Goal: Register for event/course

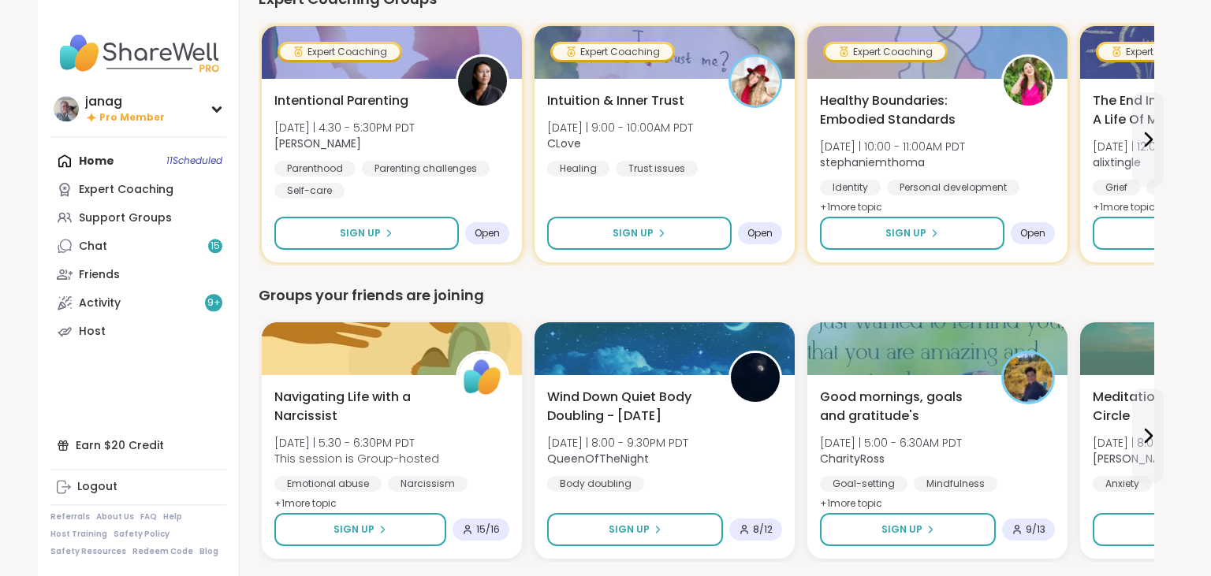
scroll to position [1054, 0]
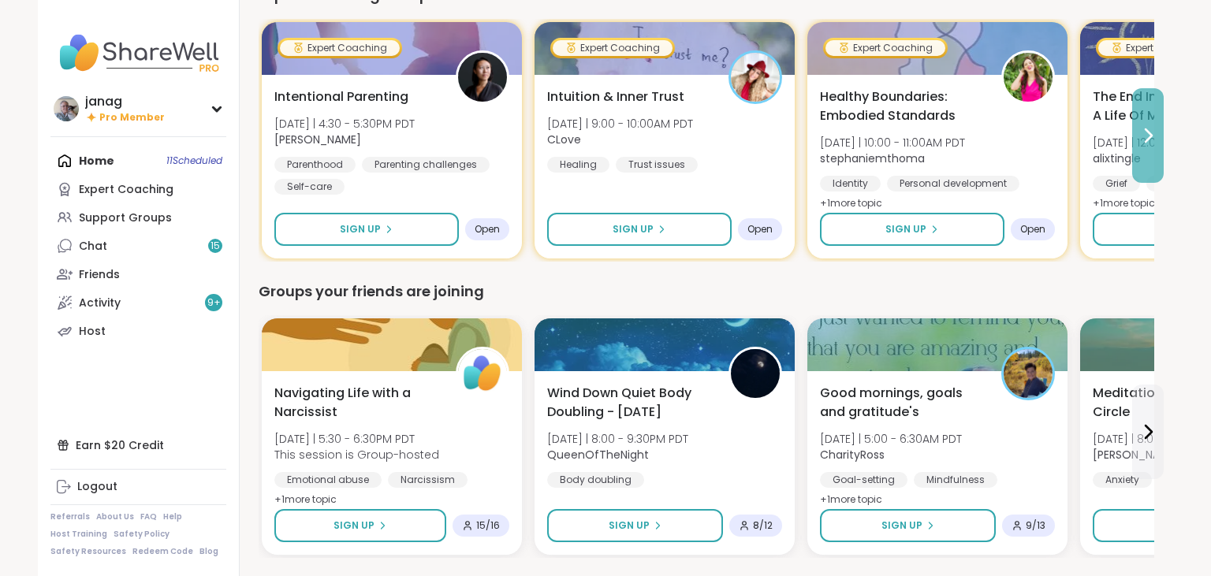
click at [1150, 128] on icon at bounding box center [1147, 135] width 19 height 19
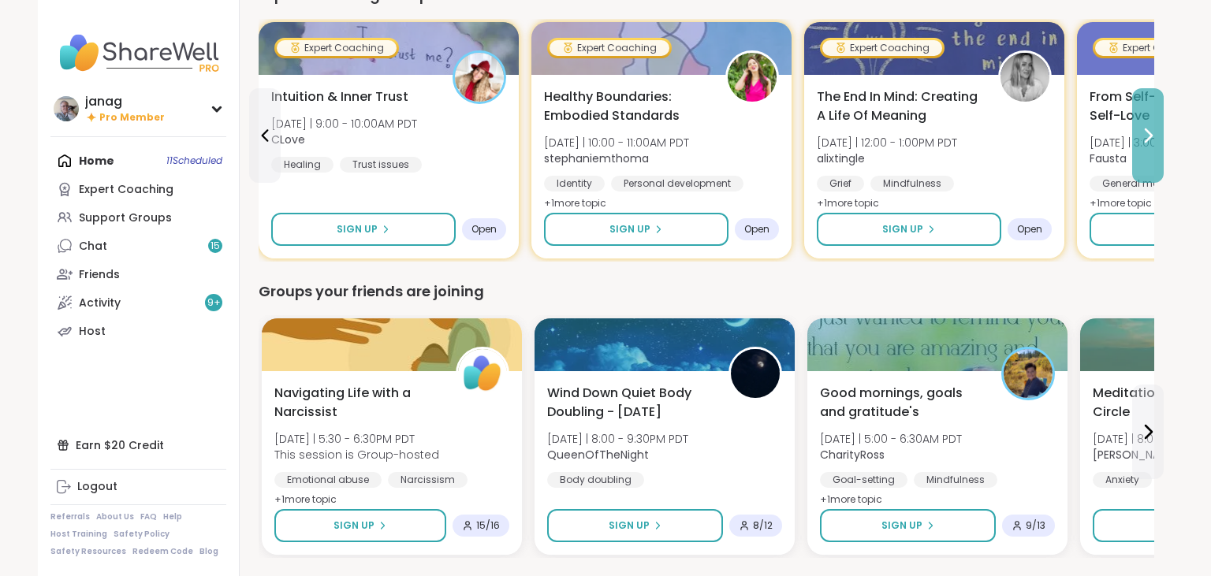
click at [1150, 128] on icon at bounding box center [1147, 135] width 19 height 19
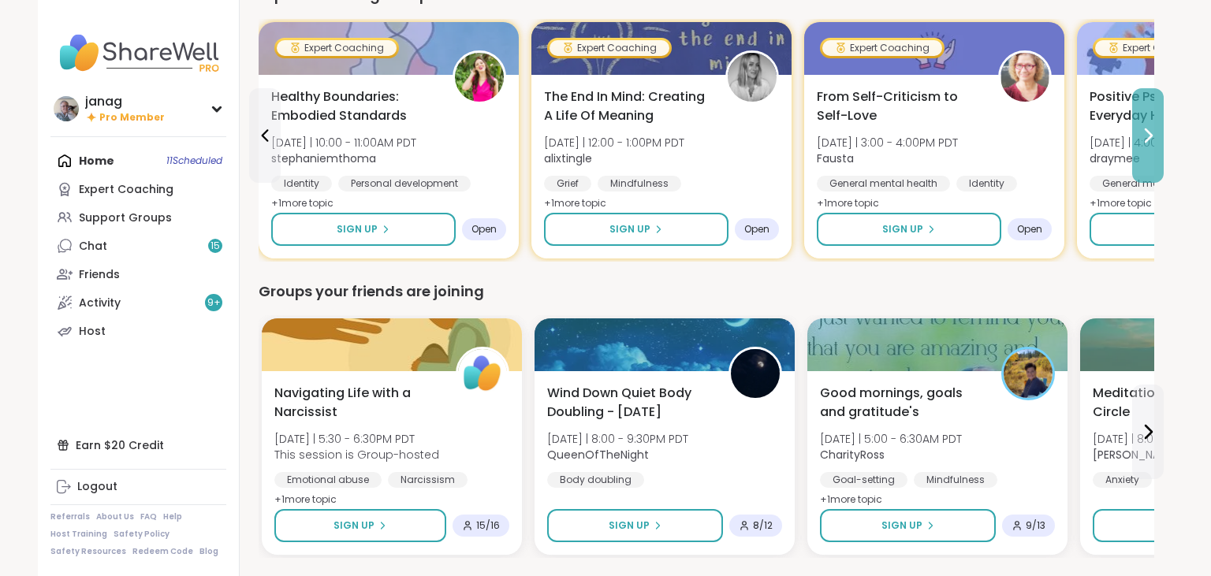
click at [1150, 128] on icon at bounding box center [1147, 135] width 19 height 19
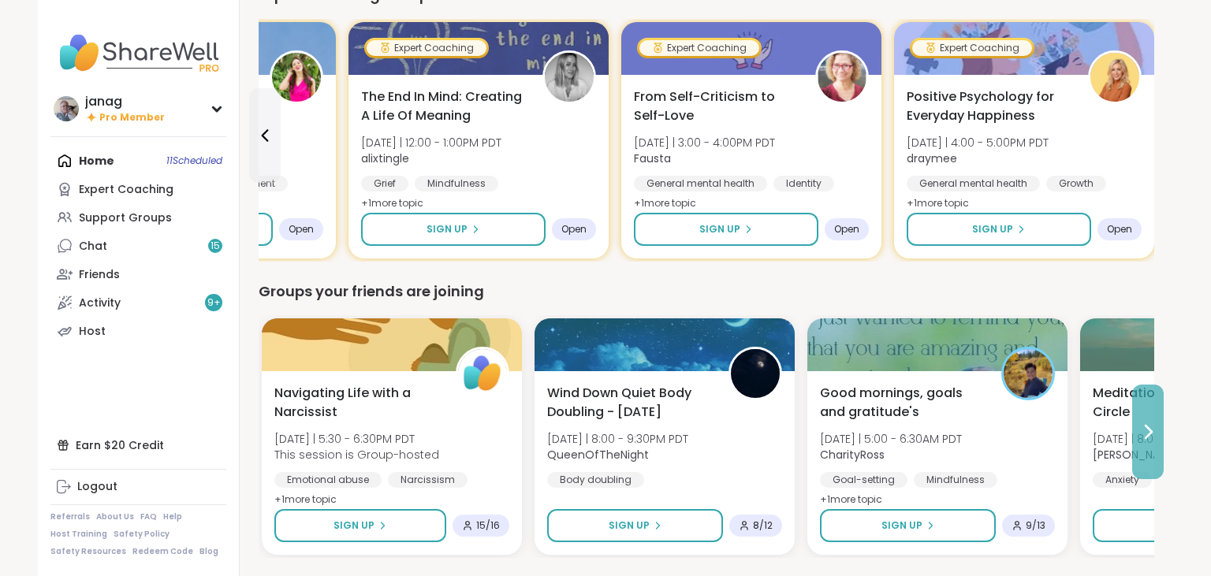
click at [1145, 427] on icon at bounding box center [1147, 431] width 19 height 19
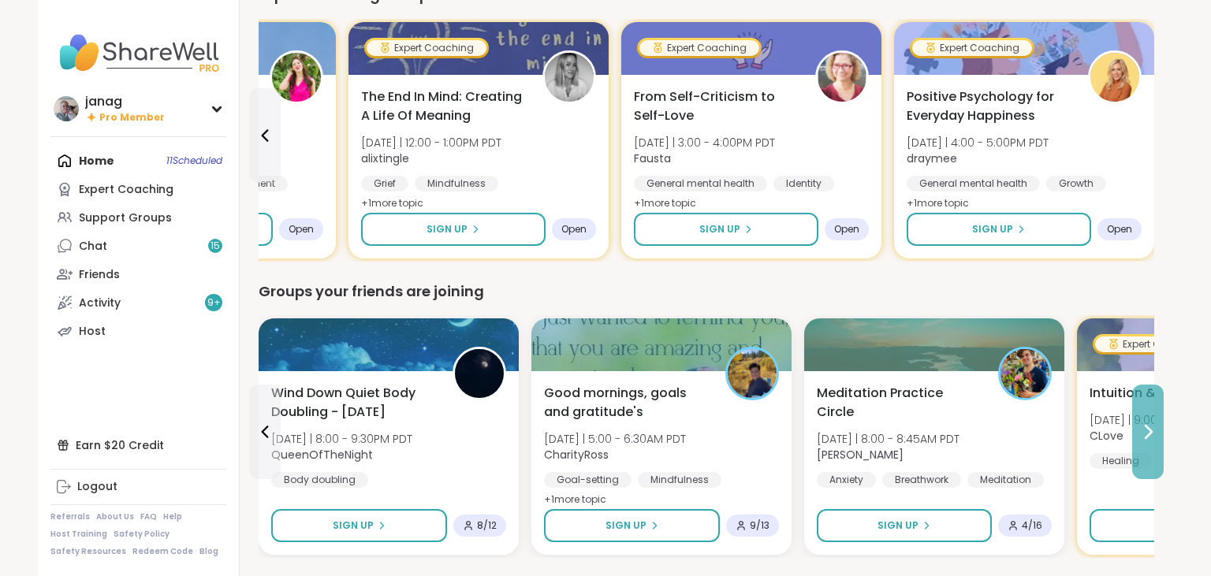
click at [1145, 427] on icon at bounding box center [1147, 431] width 19 height 19
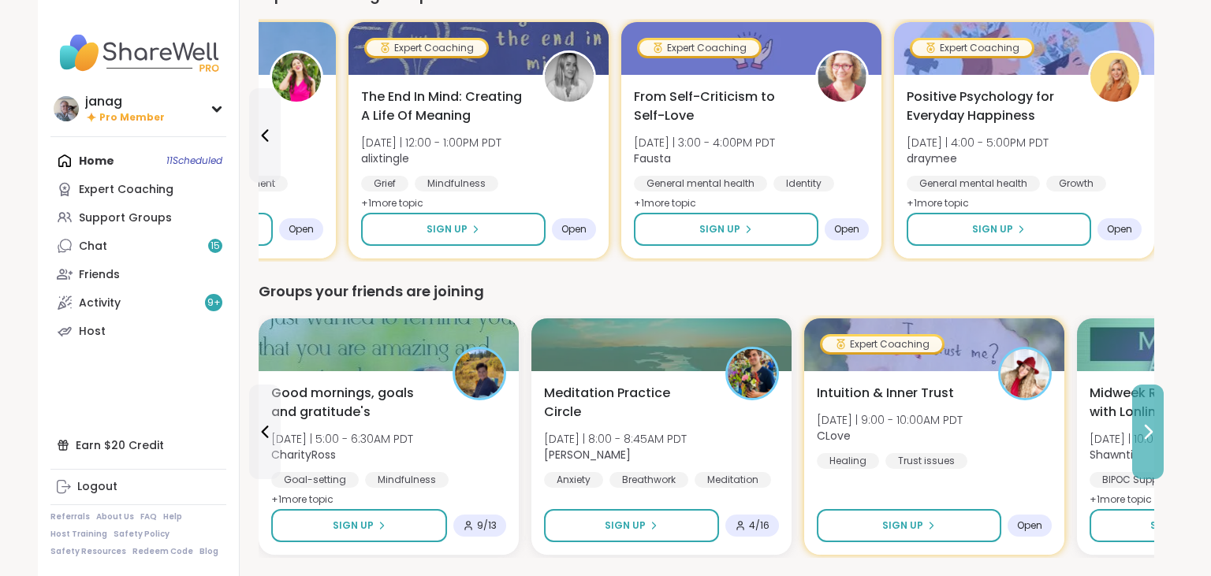
click at [1145, 427] on icon at bounding box center [1147, 431] width 19 height 19
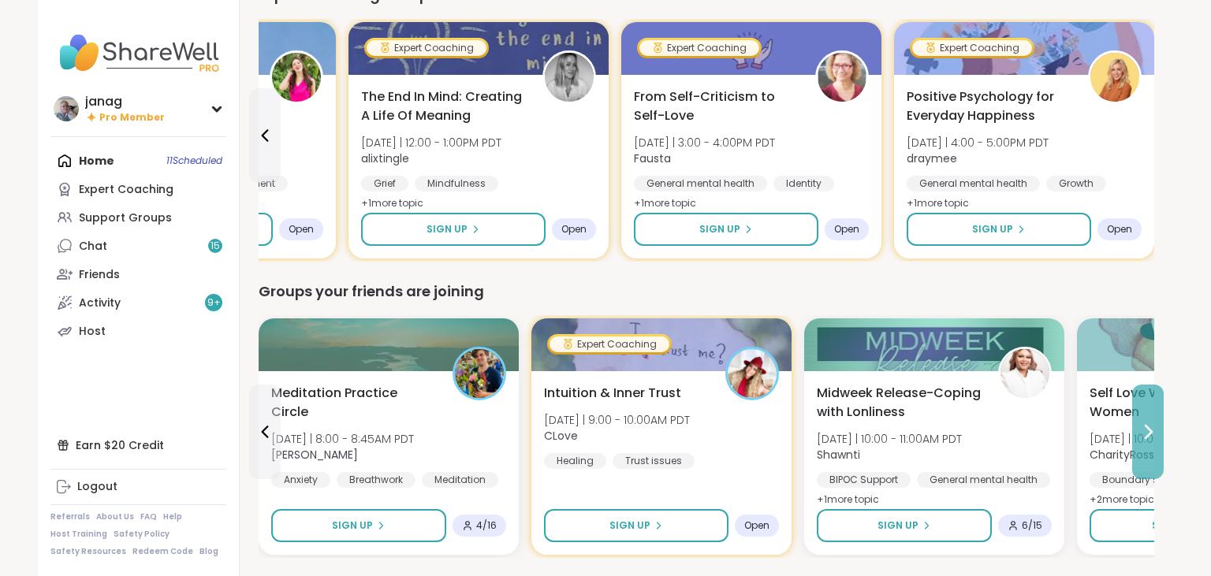
click at [1150, 432] on icon at bounding box center [1148, 432] width 6 height 13
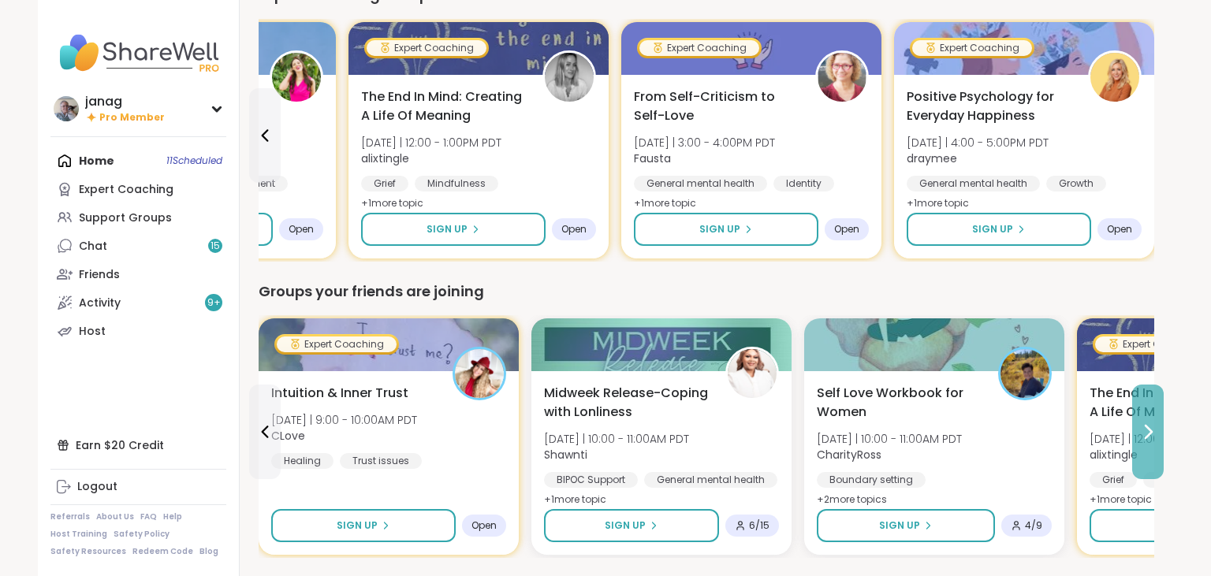
click at [1151, 425] on icon at bounding box center [1147, 431] width 19 height 19
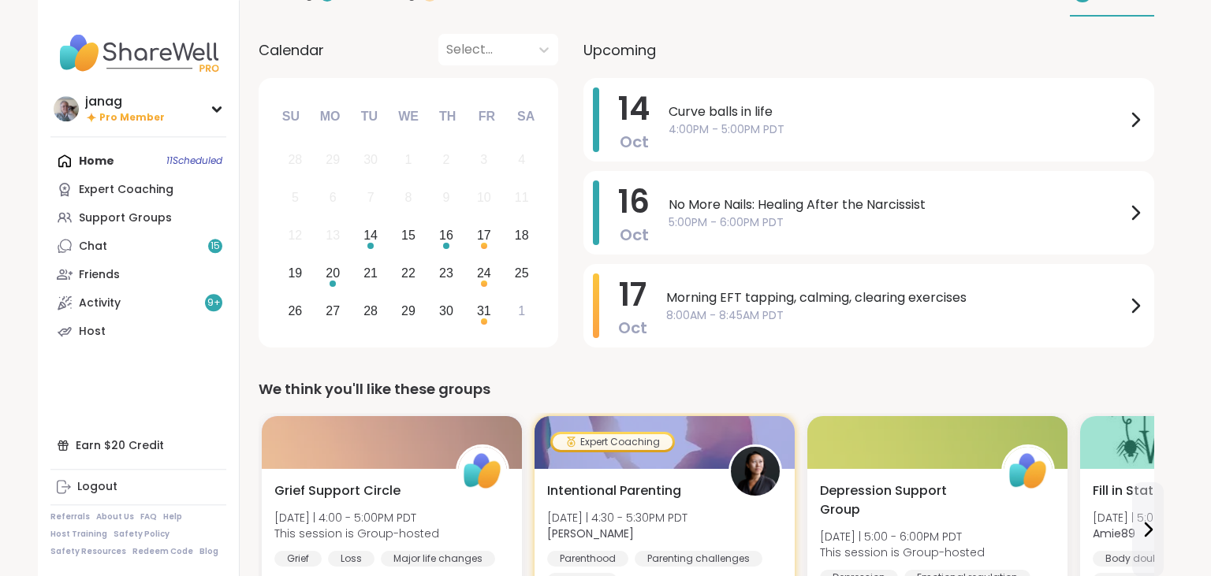
scroll to position [0, 0]
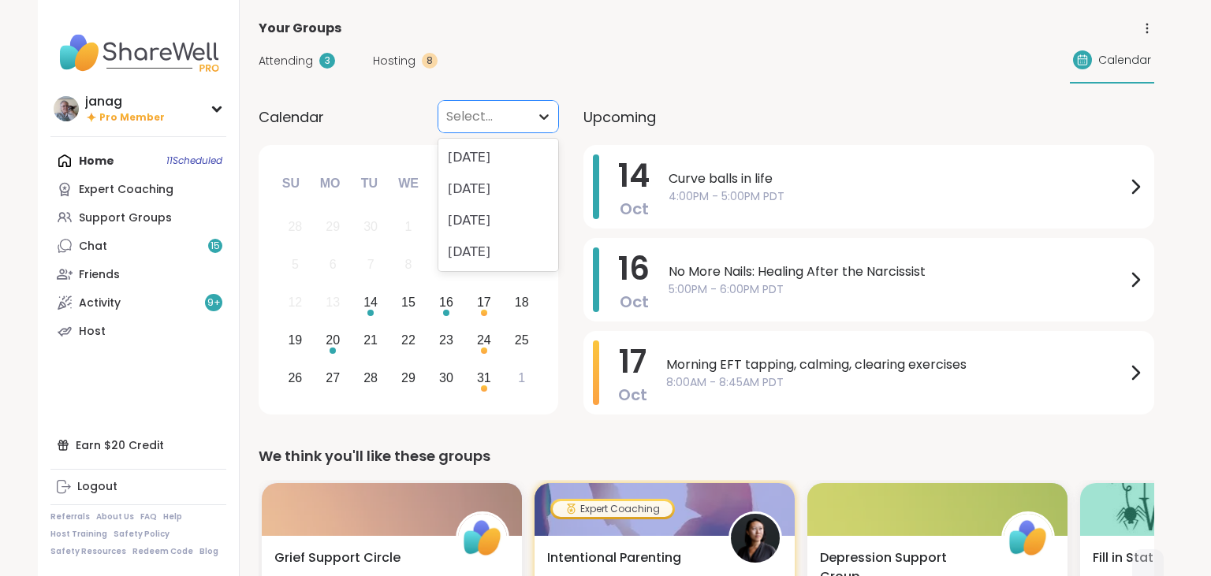
click at [537, 117] on icon at bounding box center [544, 117] width 16 height 16
click at [661, 68] on div "Attending 3 Hosting 8 Calendar" at bounding box center [706, 61] width 895 height 46
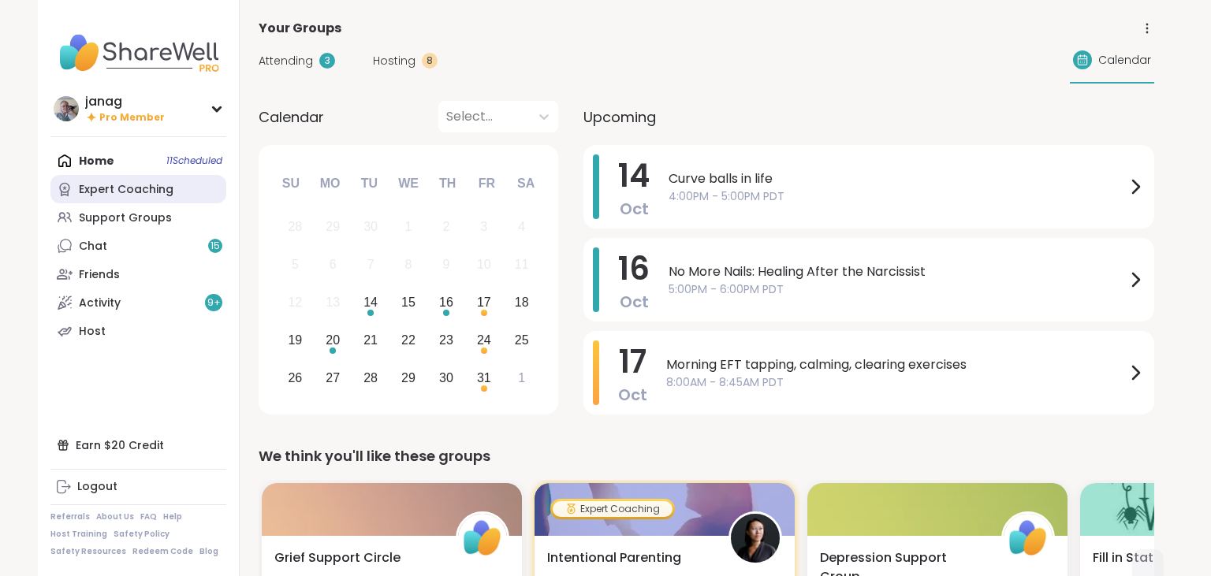
click at [144, 189] on div "Expert Coaching" at bounding box center [126, 190] width 95 height 16
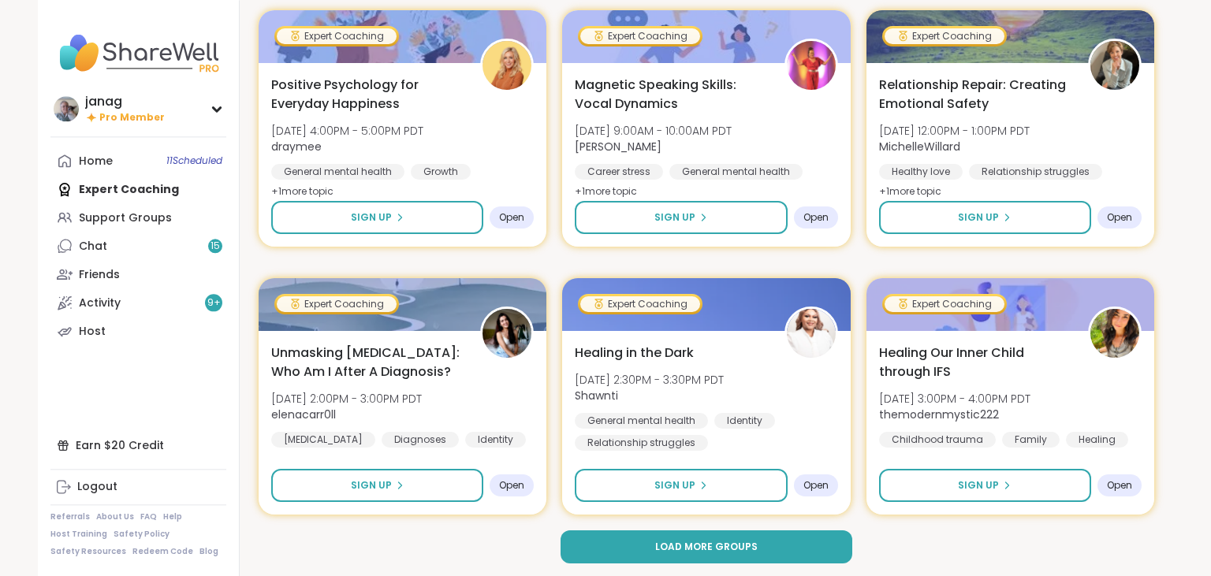
scroll to position [2903, 0]
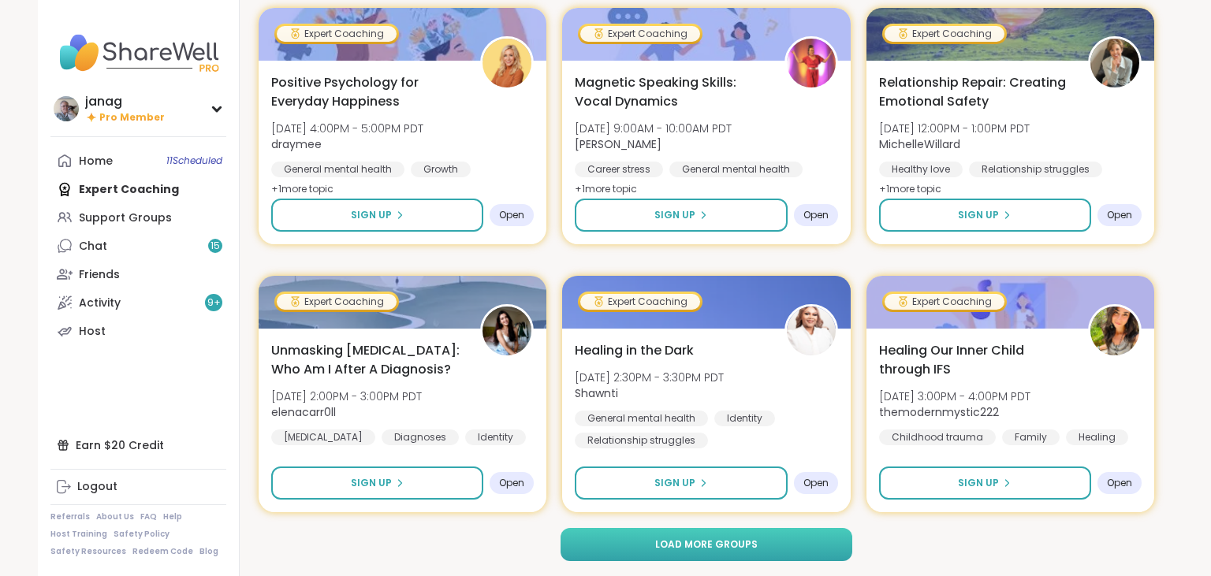
click at [800, 540] on button "Load more groups" at bounding box center [706, 544] width 292 height 33
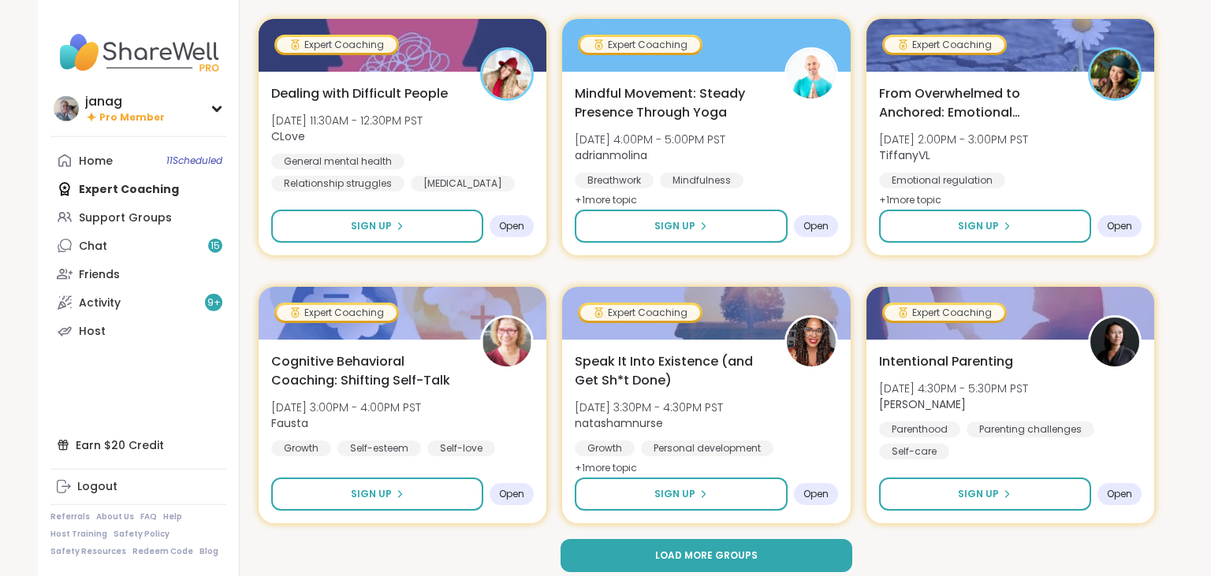
scroll to position [6119, 0]
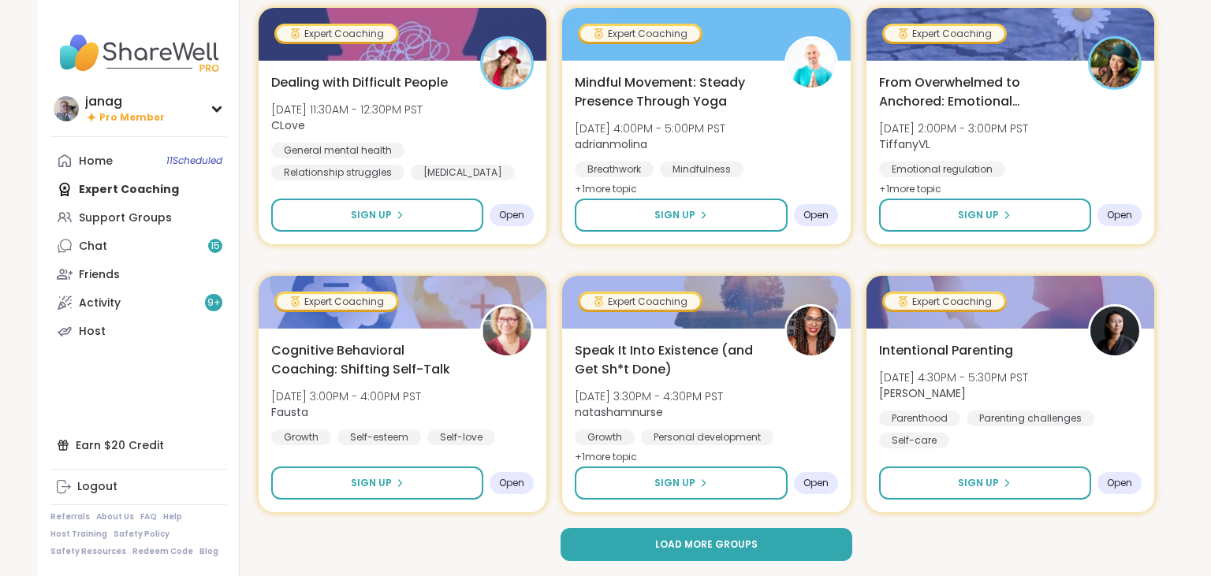
drag, startPoint x: 1210, startPoint y: 569, endPoint x: 750, endPoint y: 548, distance: 460.8
click at [750, 548] on span "Load more groups" at bounding box center [706, 545] width 102 height 14
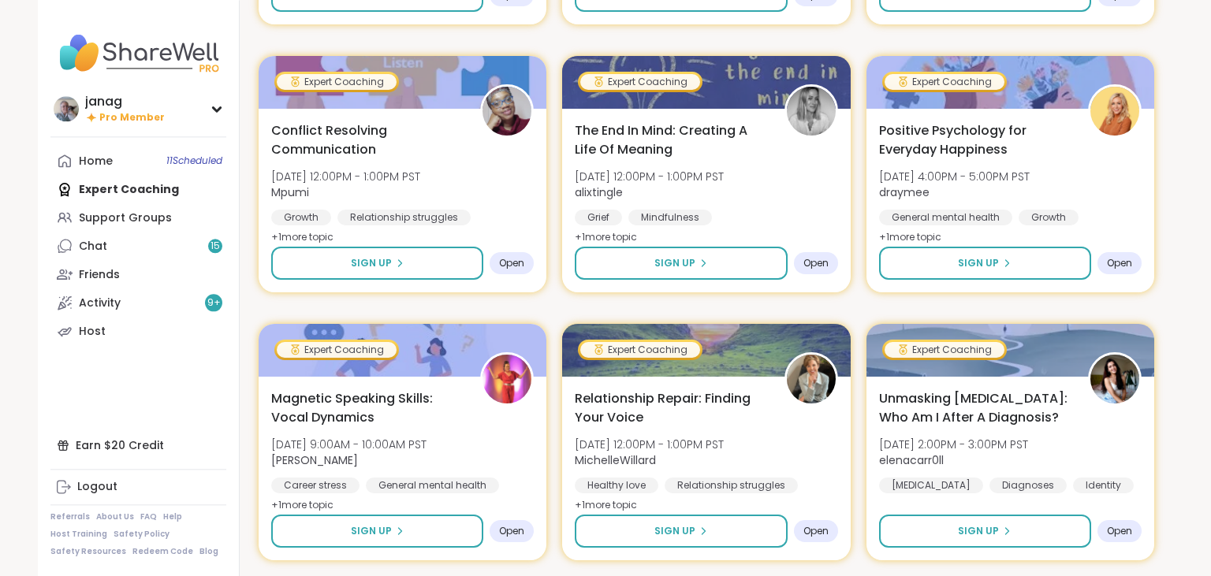
scroll to position [6882, 0]
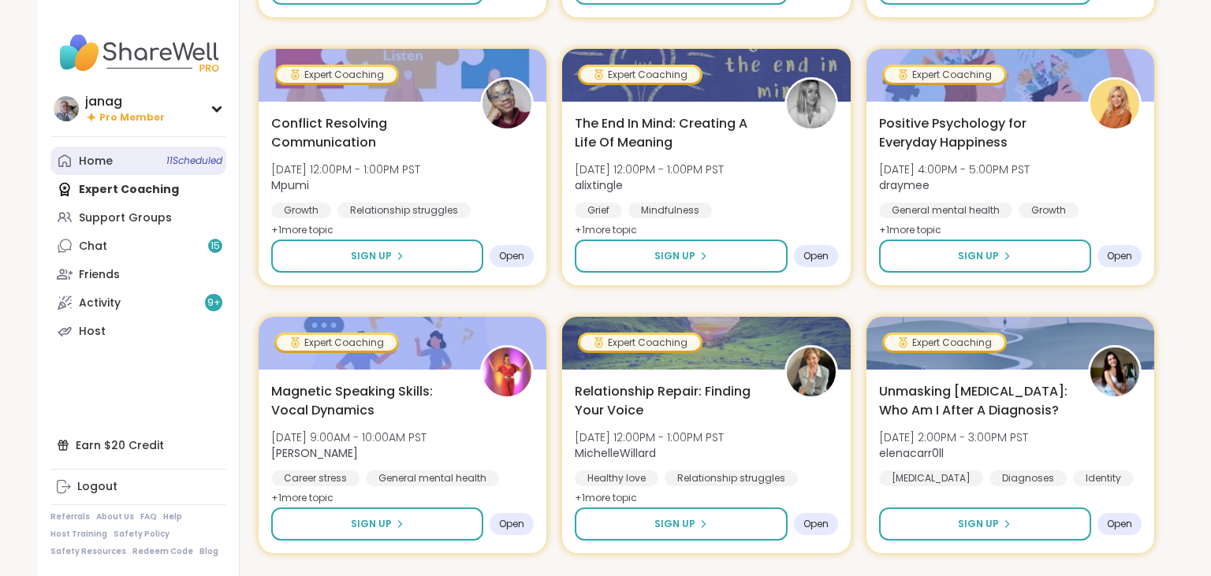
click at [102, 159] on div "Home 11 Scheduled" at bounding box center [96, 162] width 34 height 16
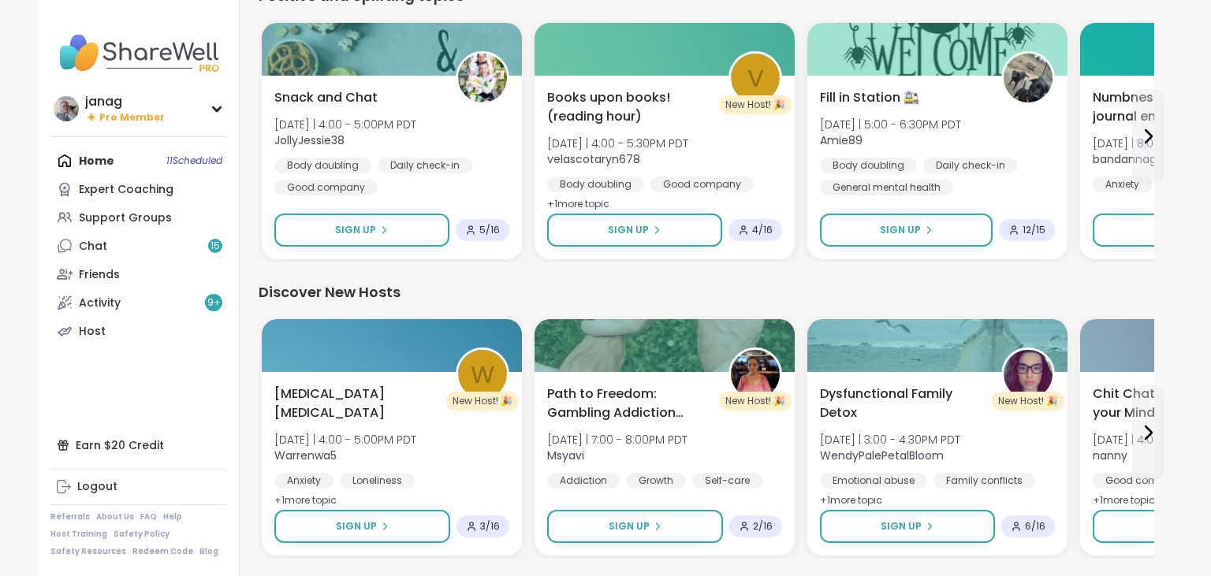
scroll to position [1992, 0]
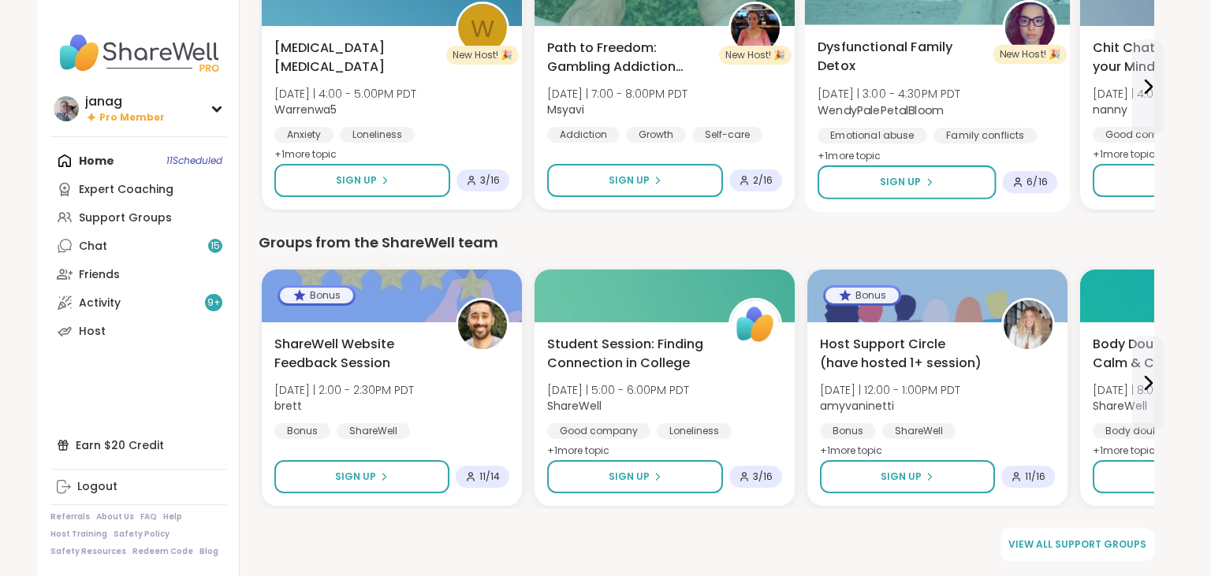
click at [888, 46] on span "Dysfunctional Family Detox" at bounding box center [900, 57] width 167 height 39
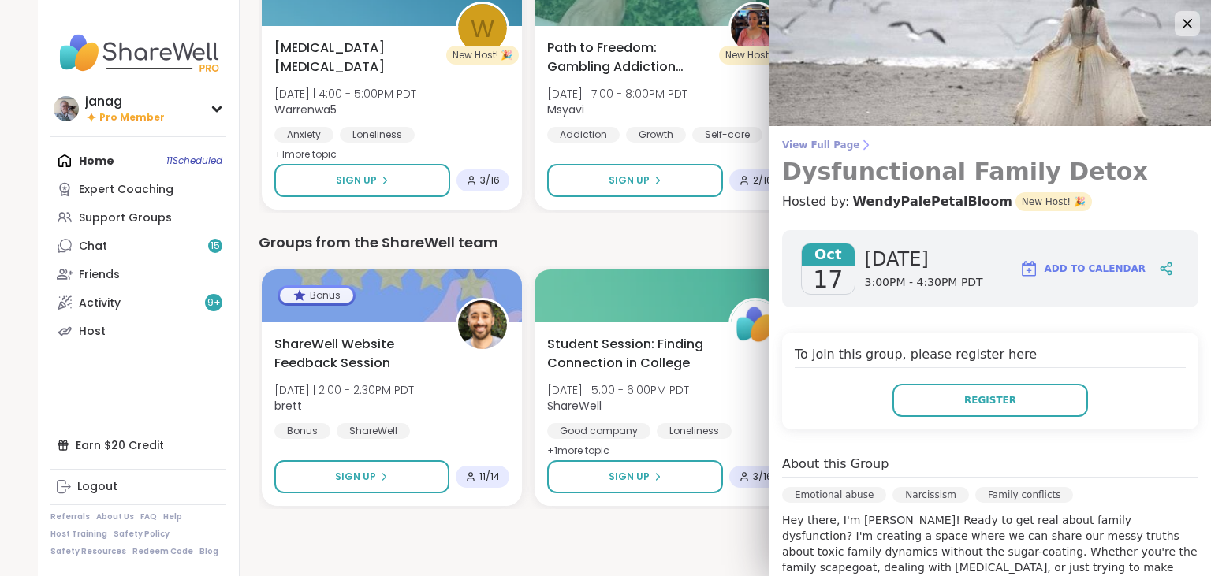
click at [820, 143] on span "View Full Page" at bounding box center [990, 145] width 416 height 13
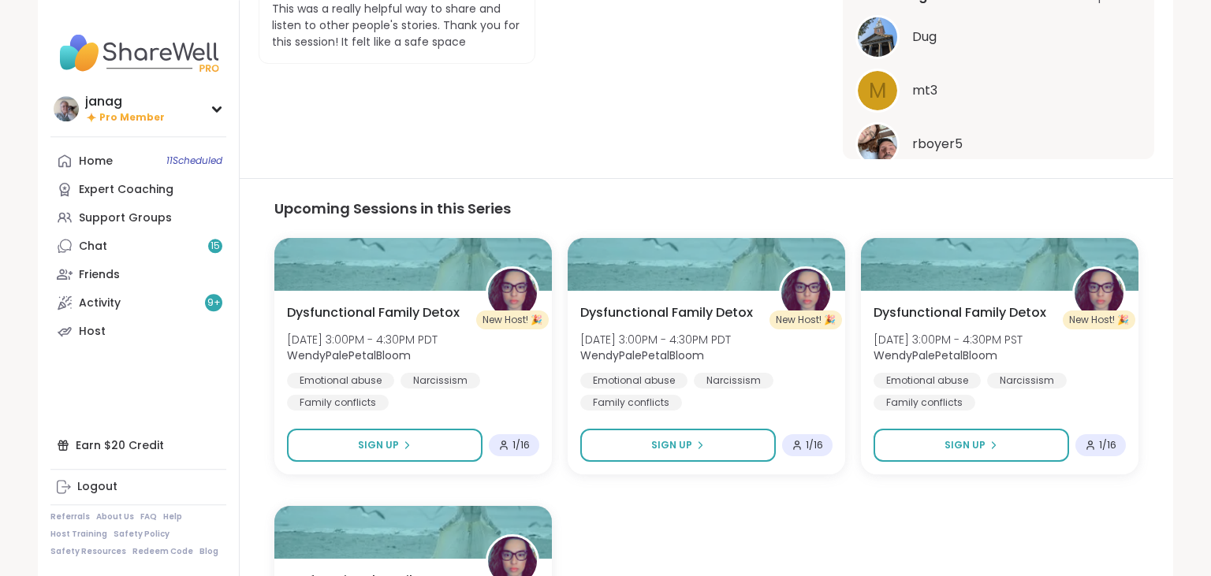
scroll to position [624, 0]
